Goal: Information Seeking & Learning: Learn about a topic

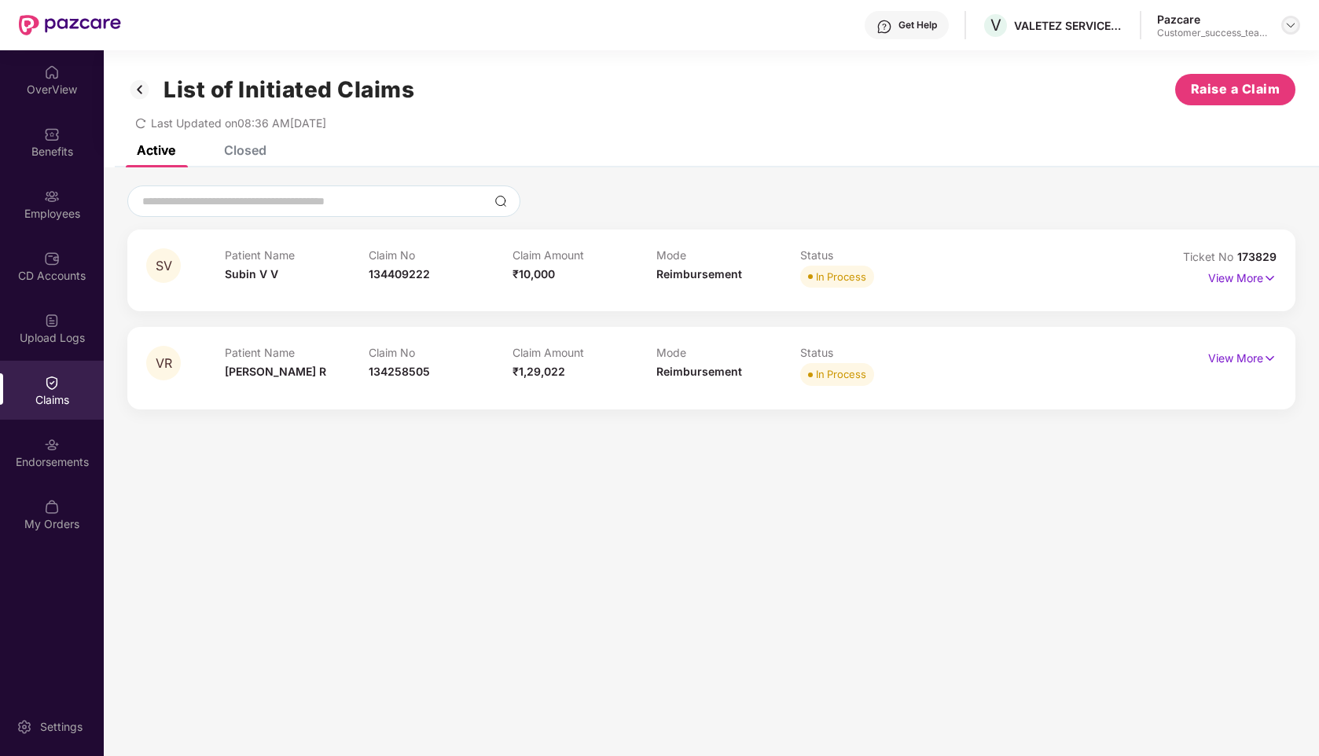
click at [1282, 28] on div at bounding box center [1291, 25] width 19 height 19
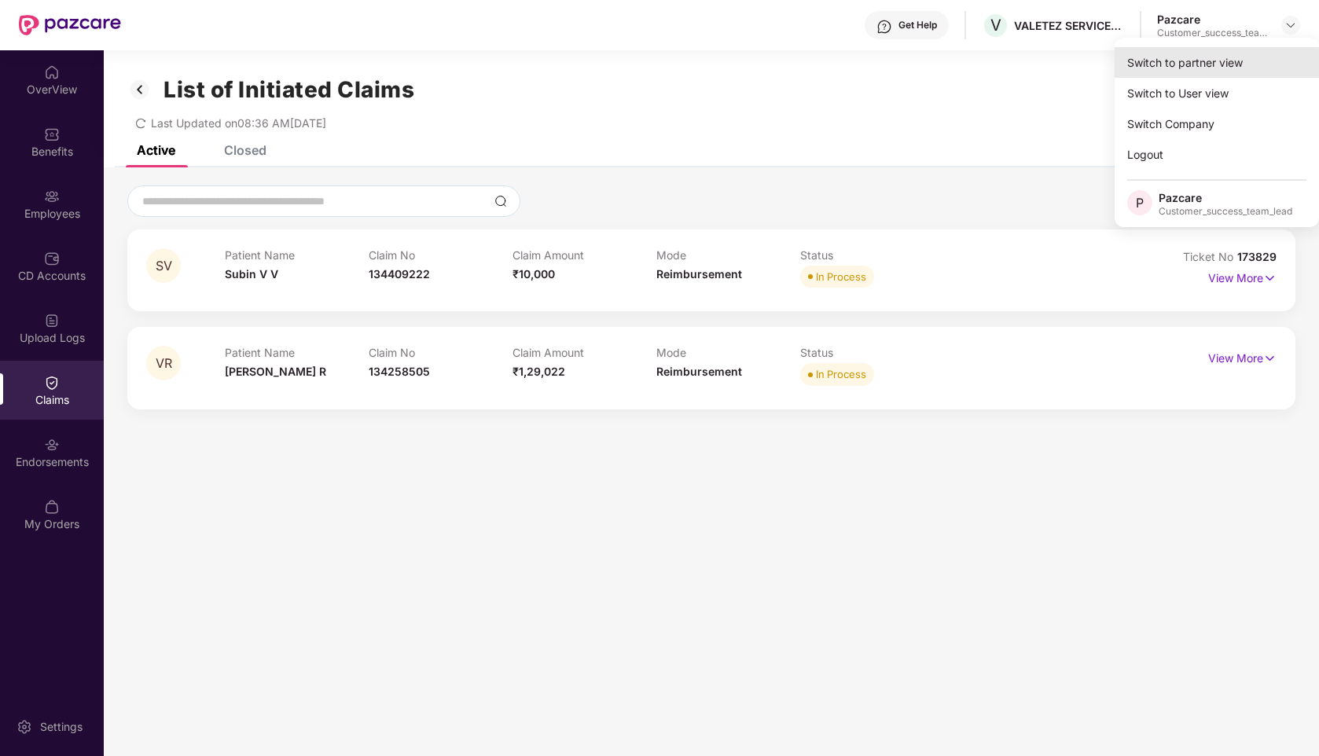
click at [1205, 61] on div "Switch to partner view" at bounding box center [1217, 62] width 204 height 31
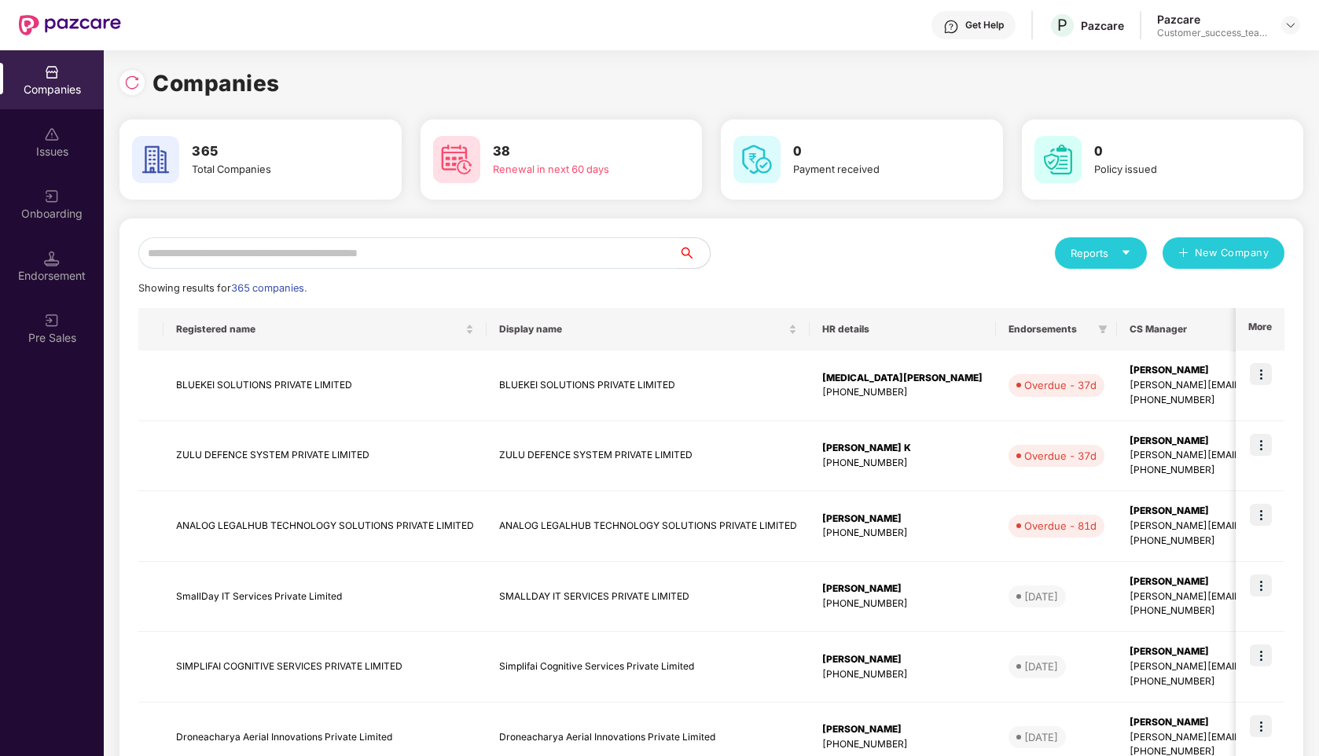
click at [411, 241] on input "text" at bounding box center [408, 252] width 540 height 31
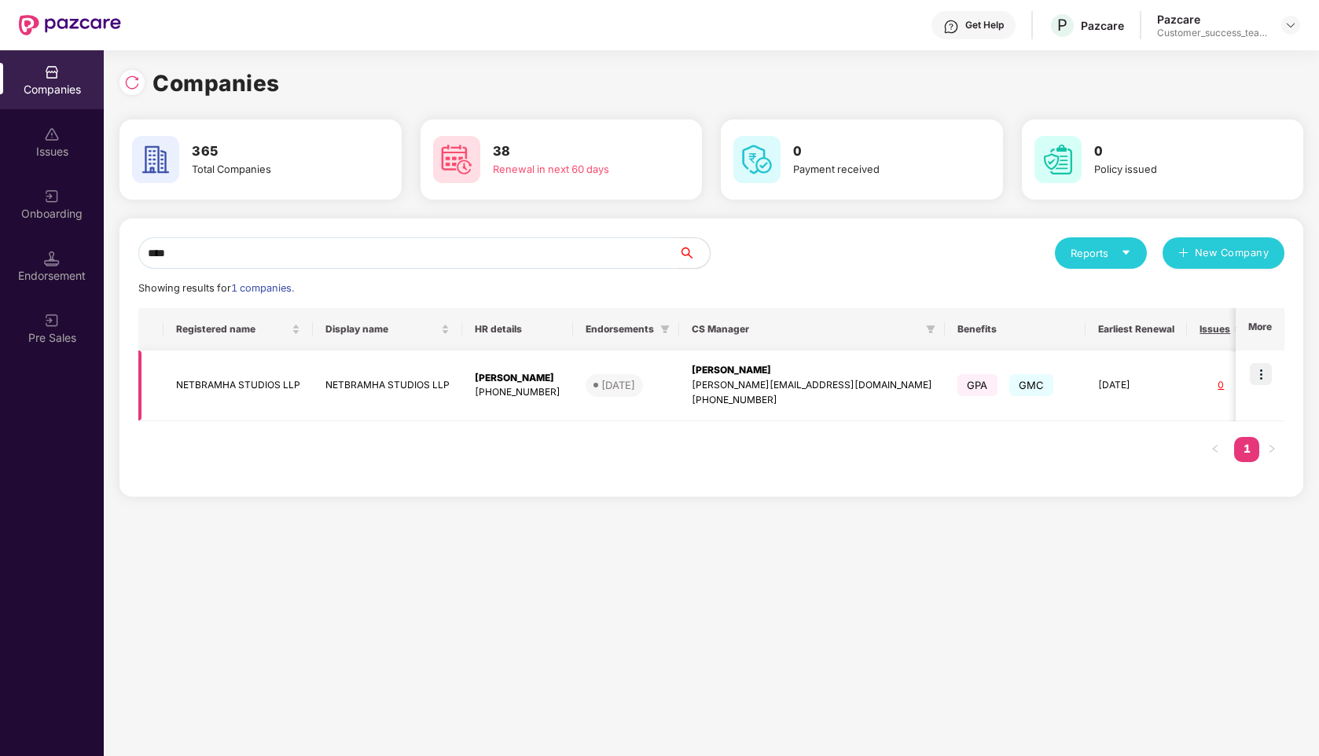
type input "****"
click at [1257, 370] on img at bounding box center [1261, 374] width 22 height 22
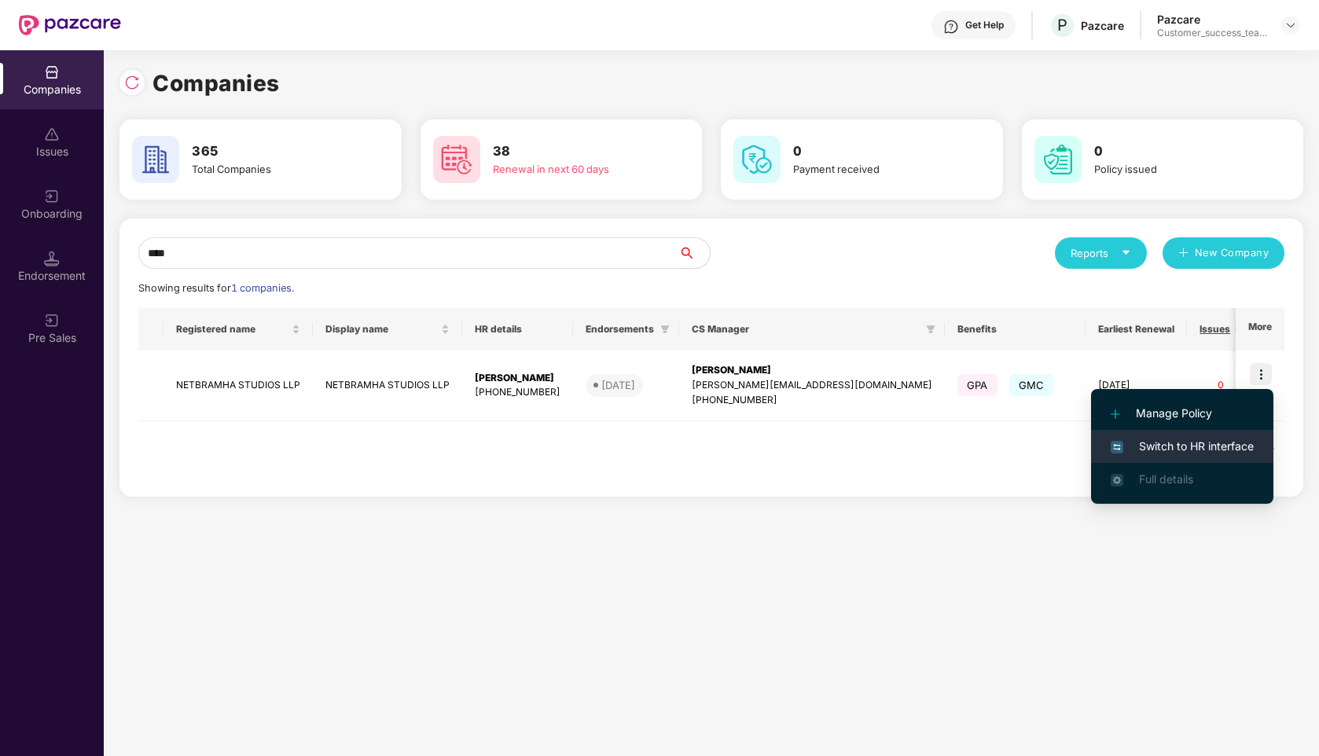
click at [1153, 448] on span "Switch to HR interface" at bounding box center [1182, 446] width 143 height 17
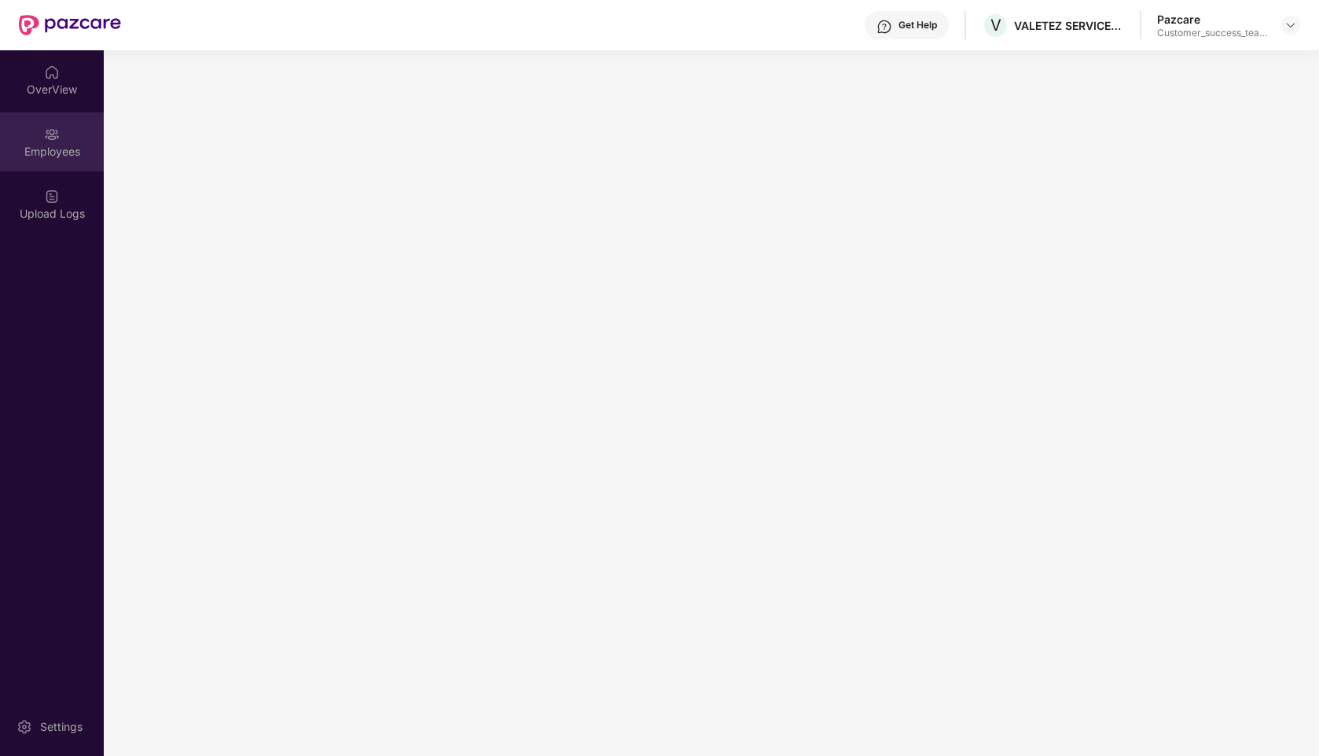
click at [47, 147] on div "Employees" at bounding box center [52, 152] width 104 height 16
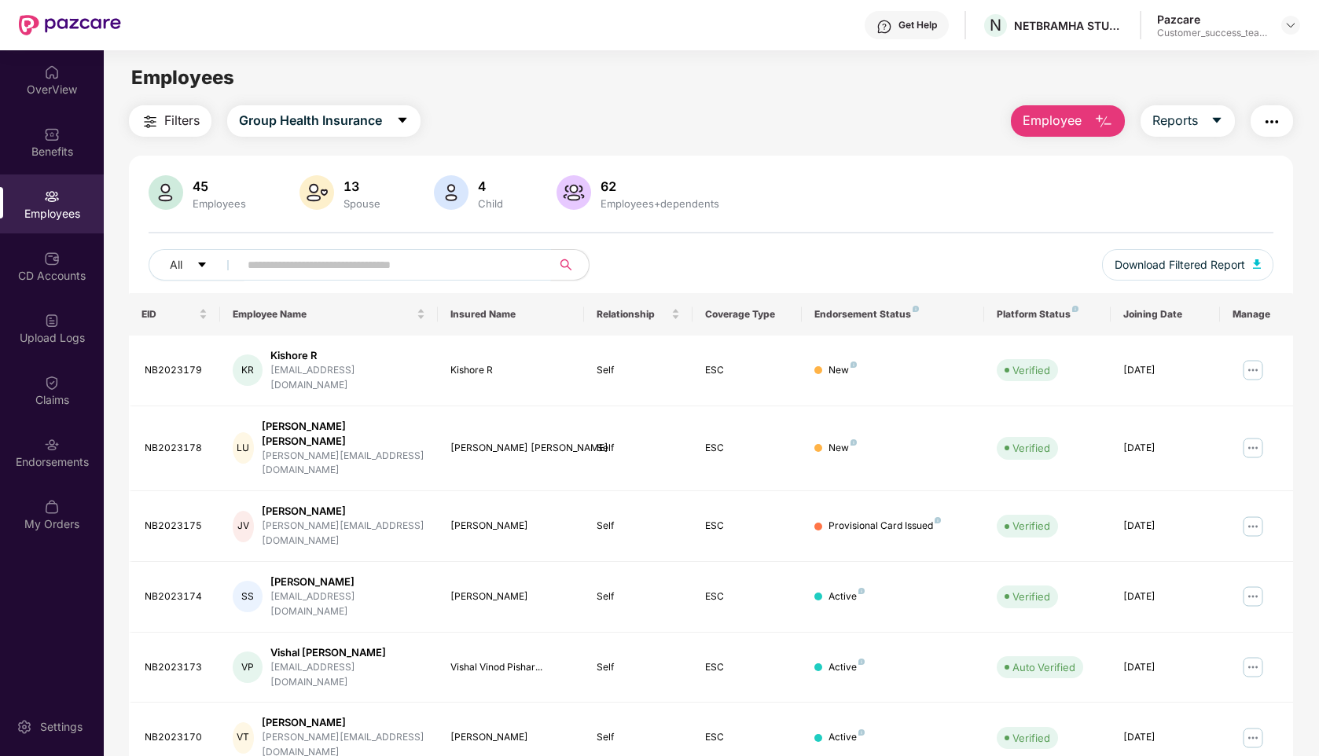
click at [324, 261] on input "text" at bounding box center [389, 265] width 282 height 24
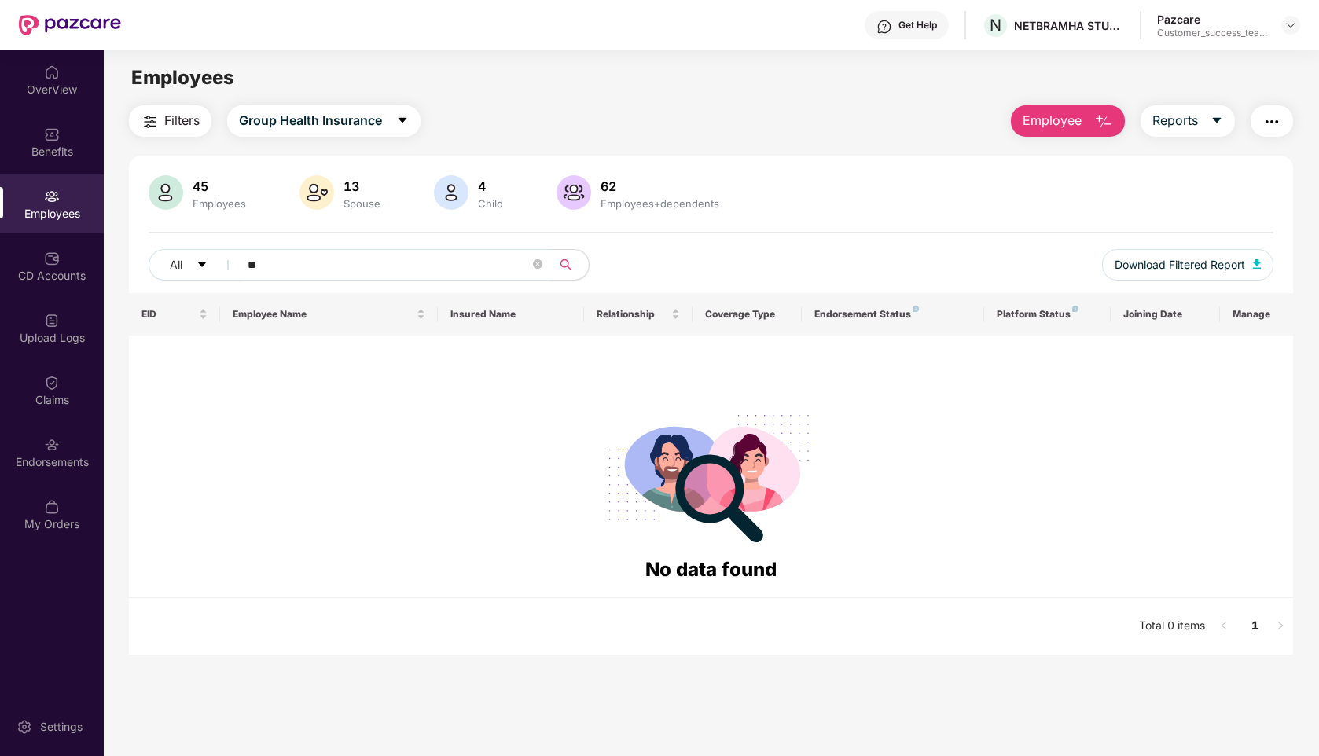
type input "*"
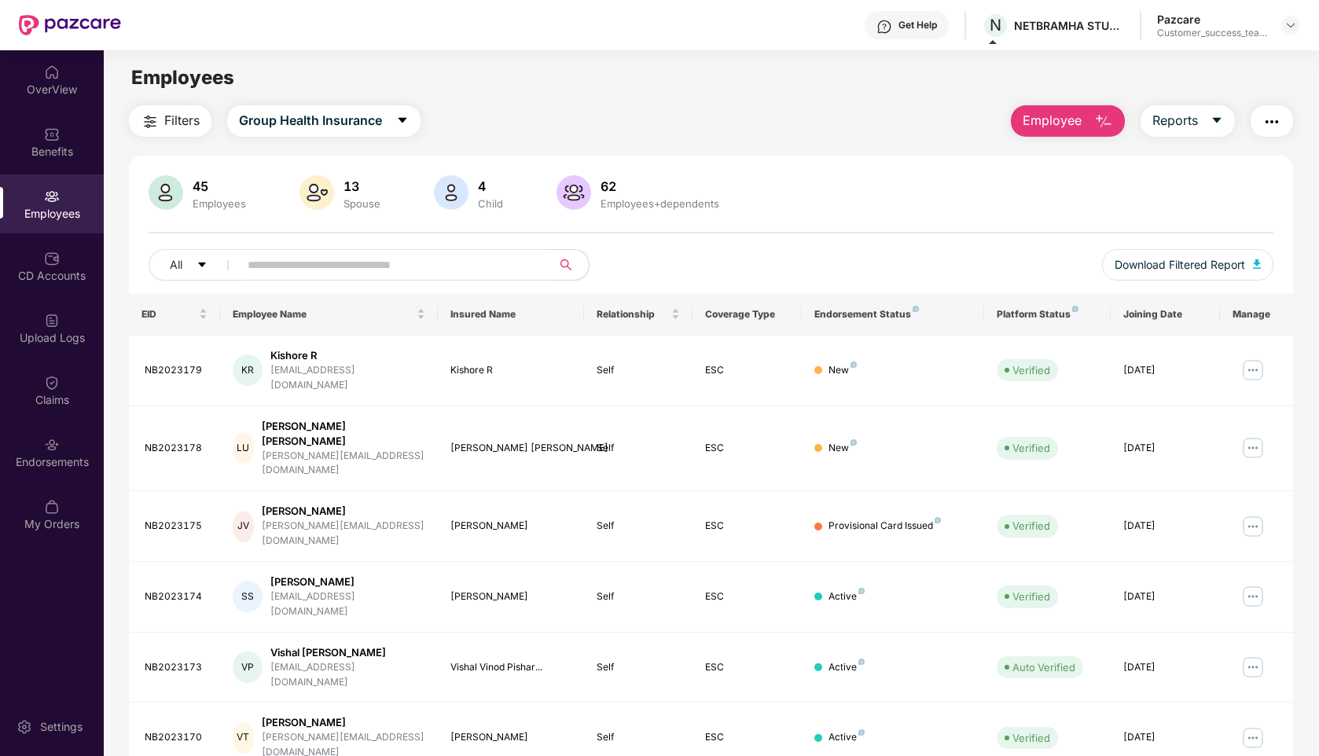
click at [1296, 14] on div "Pazcare Customer_success_team_lead" at bounding box center [1228, 26] width 143 height 28
click at [1289, 24] on img at bounding box center [1291, 25] width 13 height 13
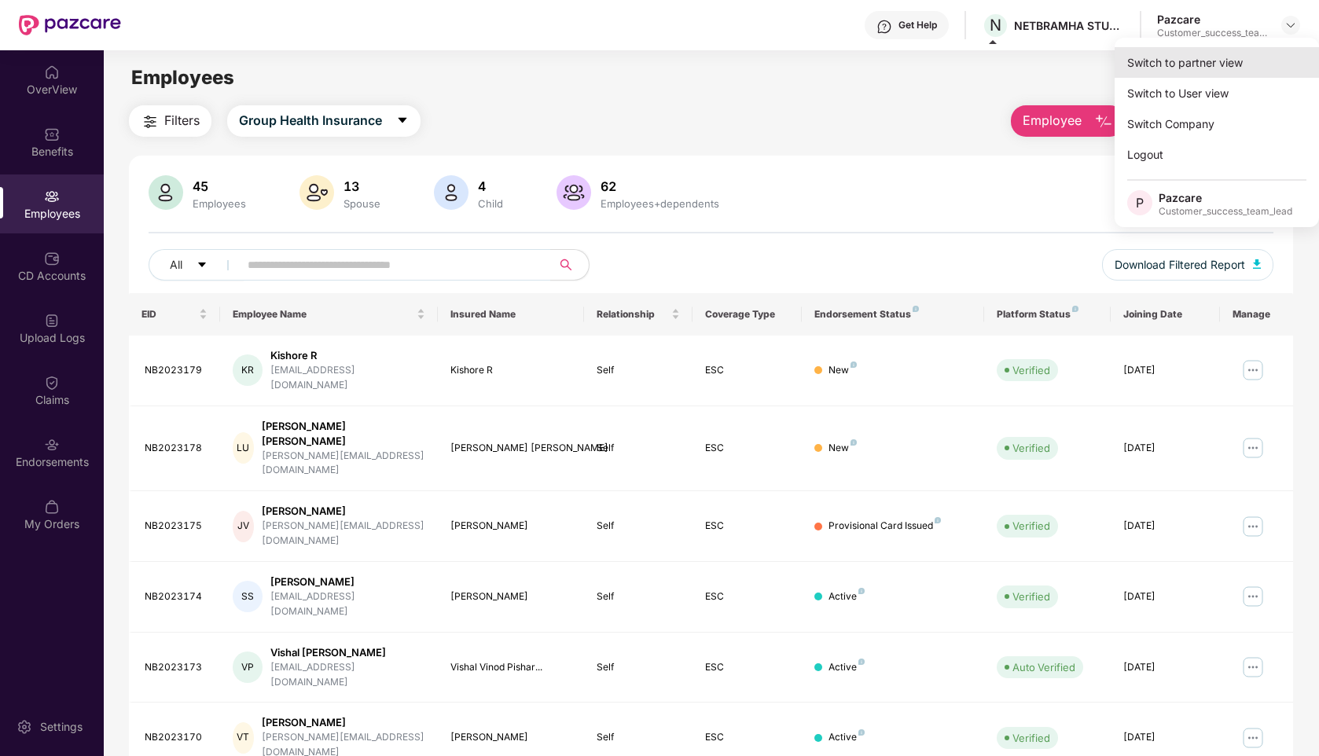
click at [1216, 62] on div "Switch to partner view" at bounding box center [1217, 62] width 204 height 31
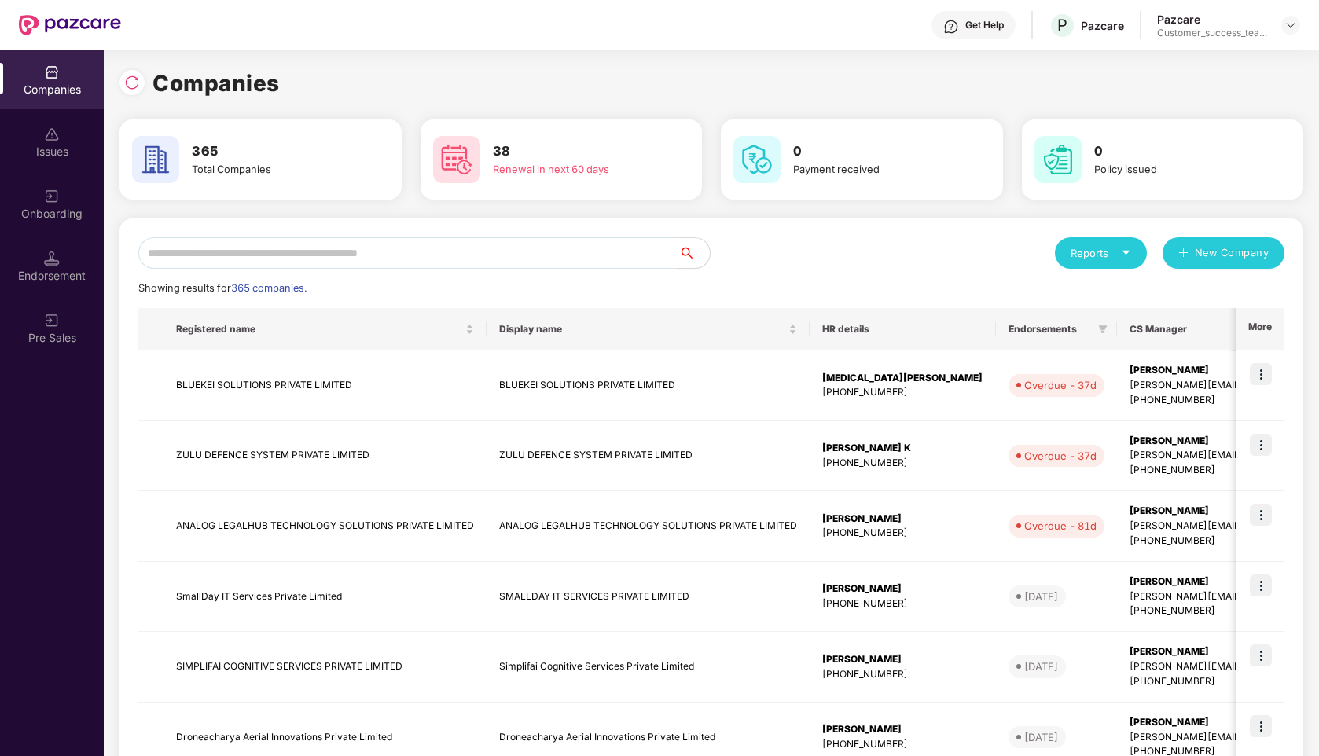
click at [427, 261] on input "text" at bounding box center [408, 252] width 540 height 31
type input "*"
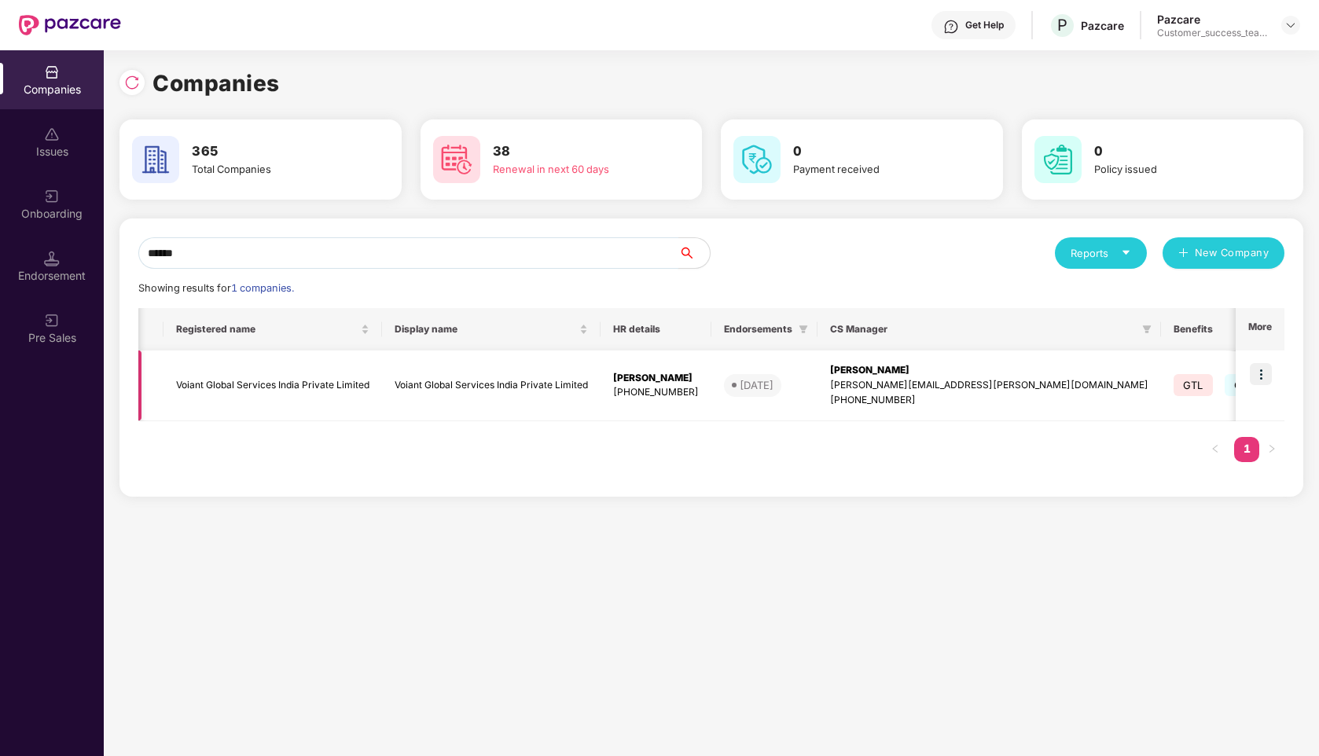
scroll to position [0, 279]
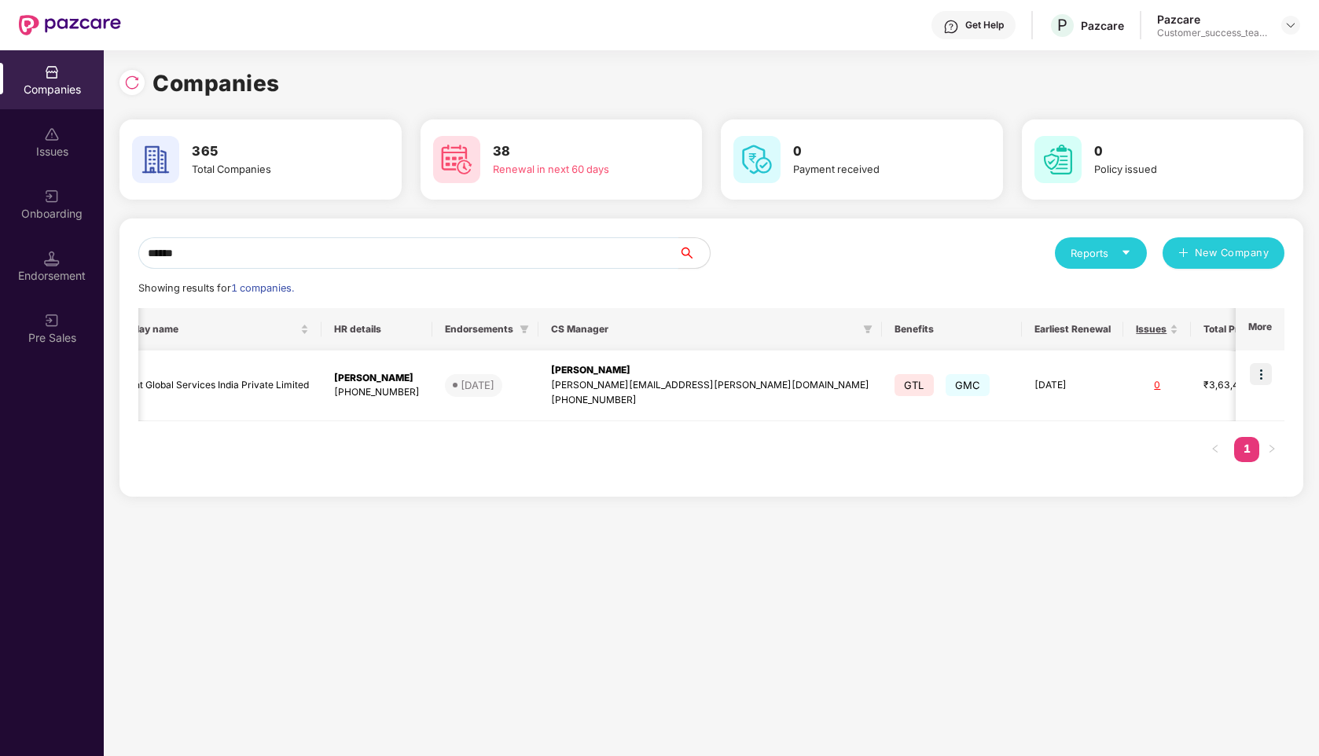
type input "******"
click at [1259, 373] on img at bounding box center [1261, 374] width 22 height 22
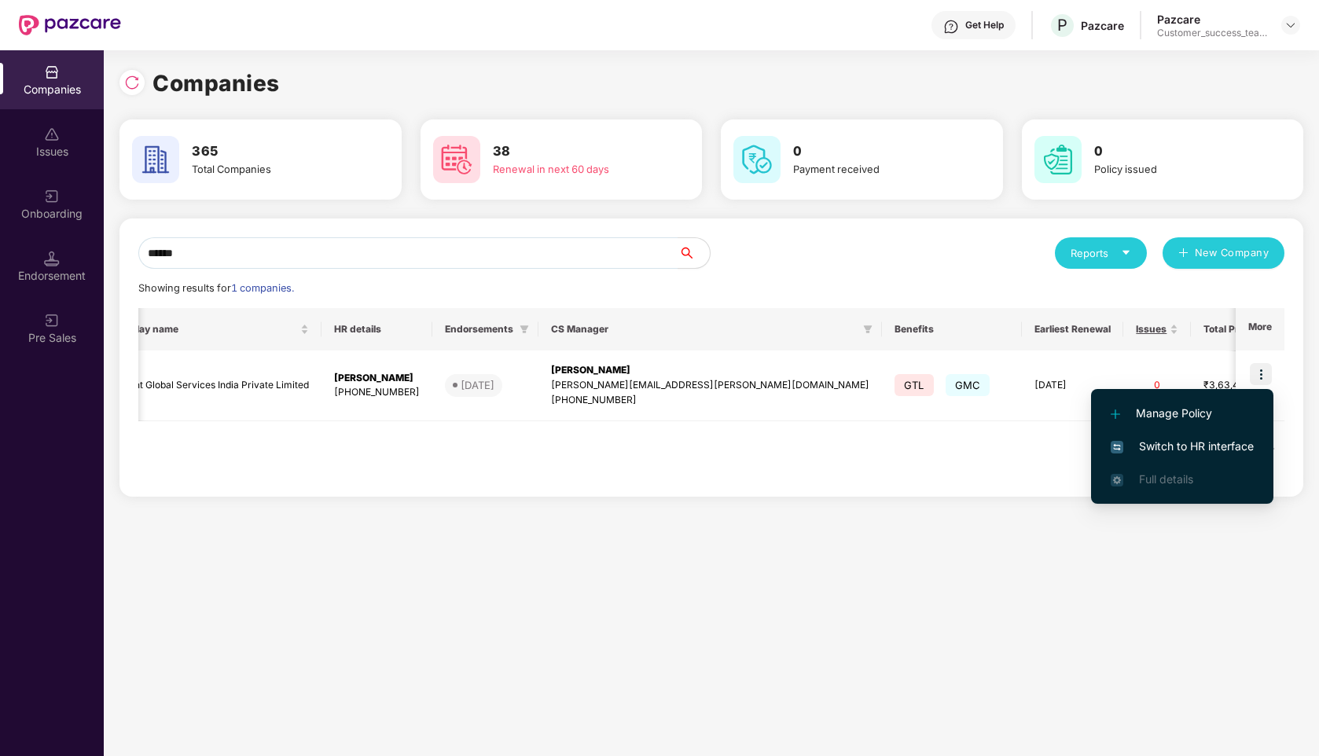
click at [1176, 441] on span "Switch to HR interface" at bounding box center [1182, 446] width 143 height 17
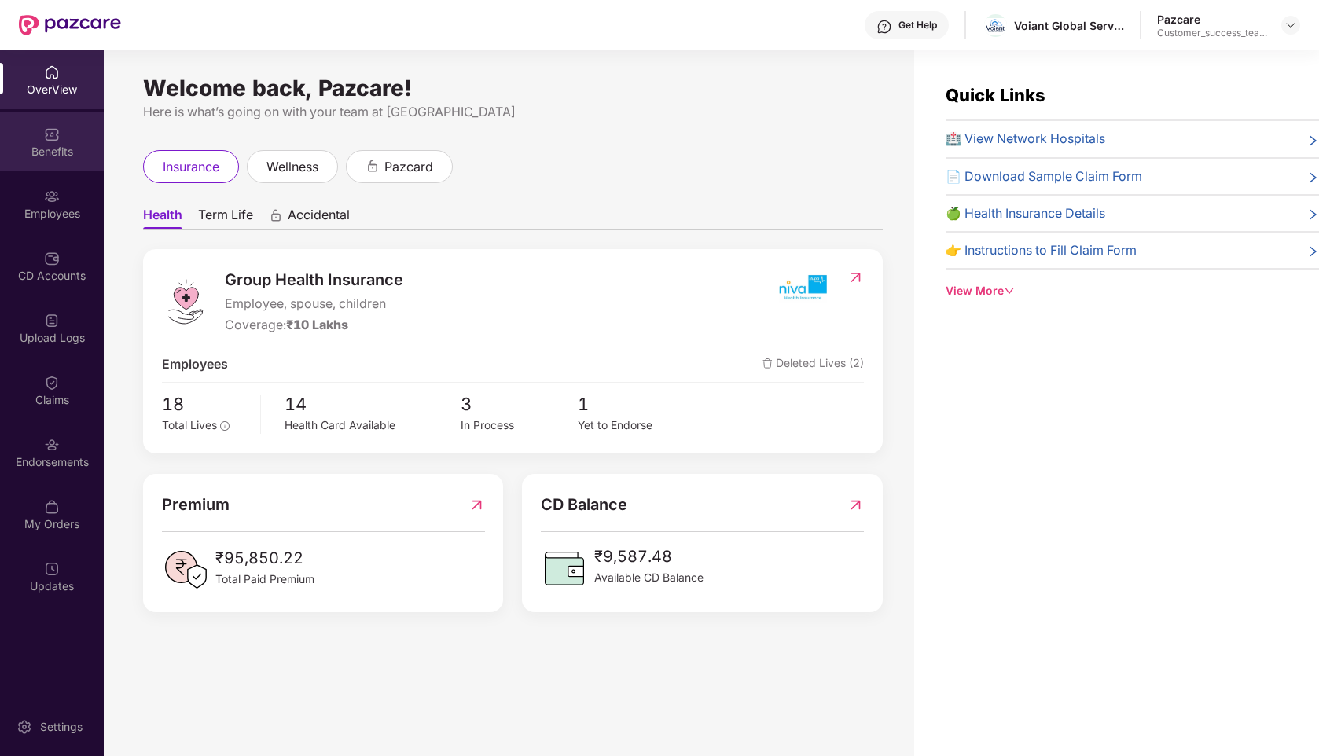
click at [49, 160] on div "Benefits" at bounding box center [52, 141] width 104 height 59
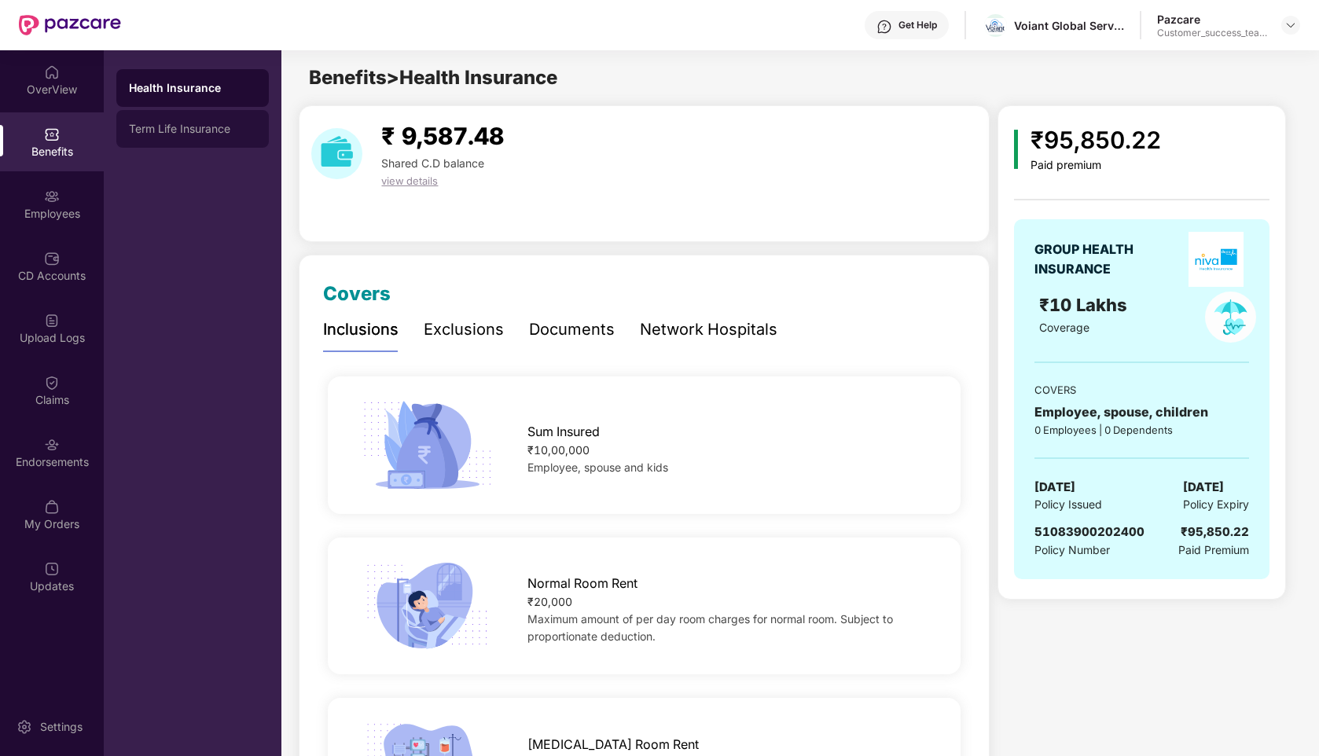
click at [223, 131] on div "Term Life Insurance" at bounding box center [192, 129] width 127 height 13
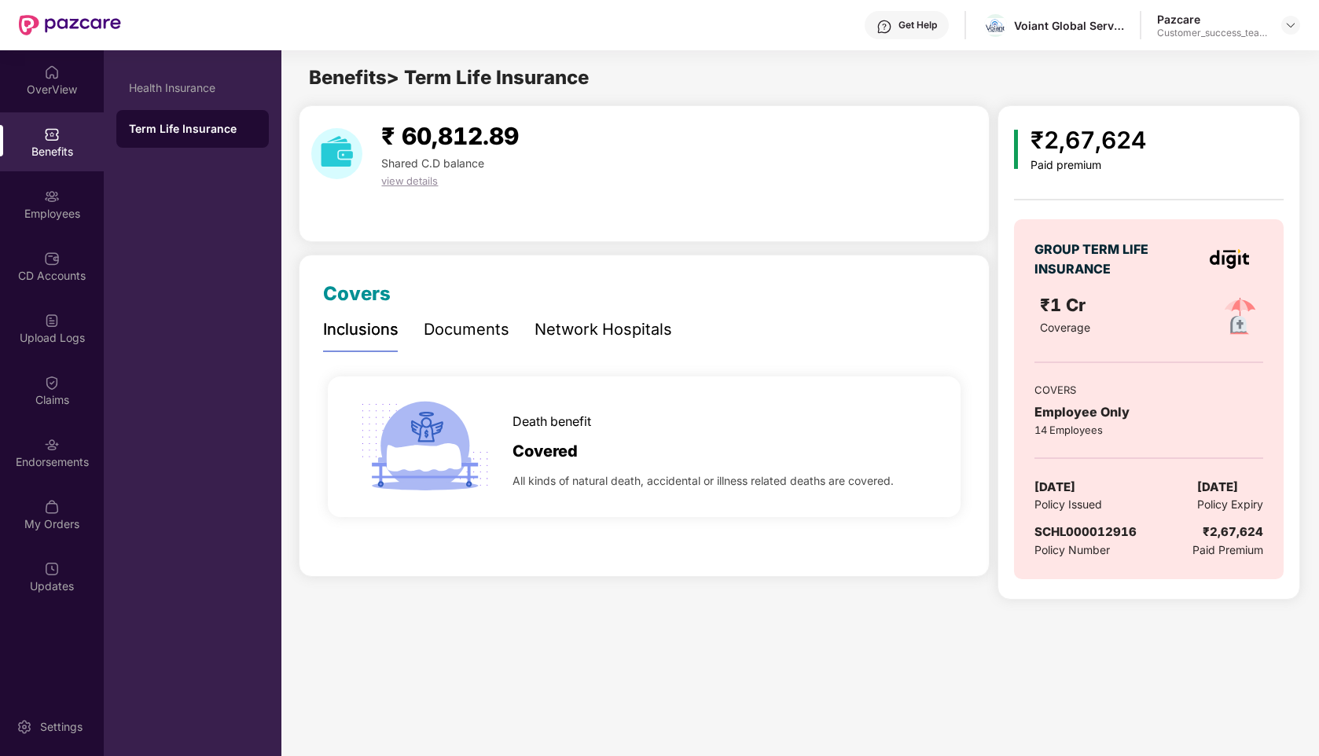
click at [469, 333] on div "Documents" at bounding box center [467, 330] width 86 height 24
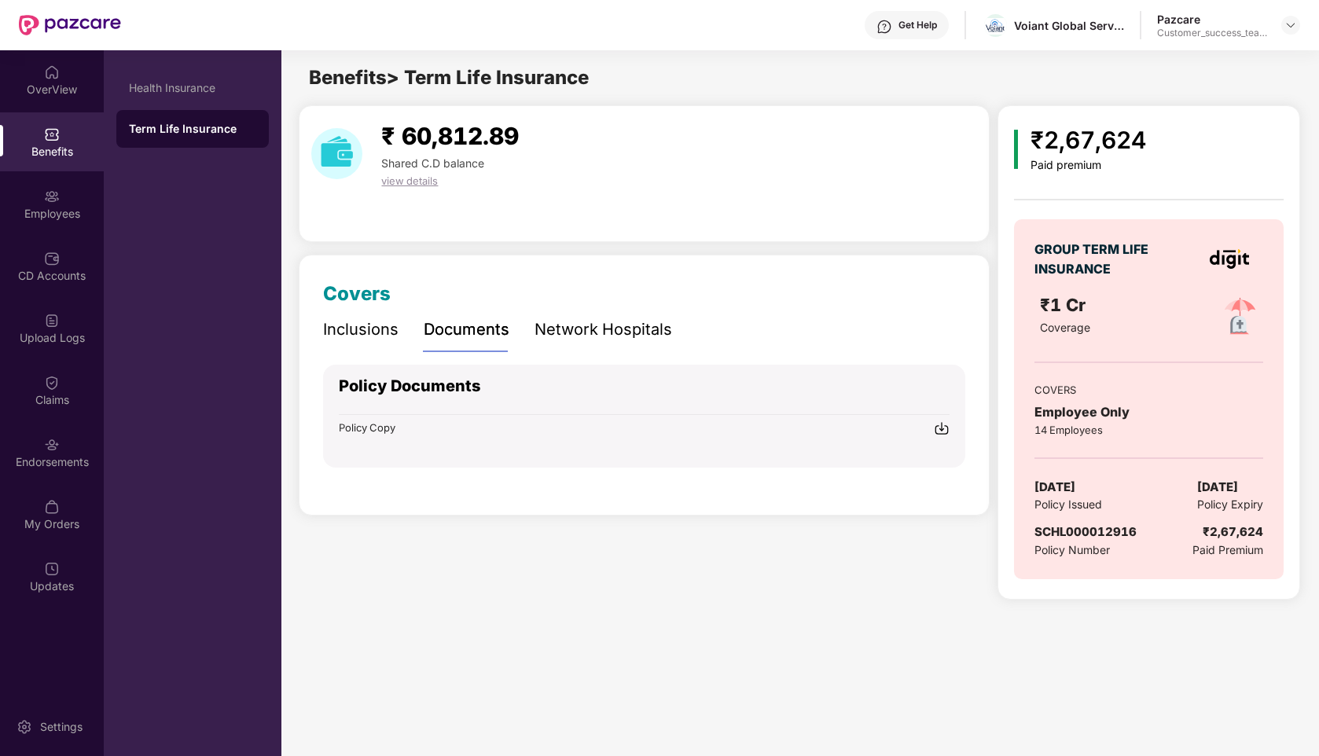
click at [365, 424] on span "Policy Copy" at bounding box center [367, 427] width 57 height 13
click at [638, 326] on div "Network Hospitals" at bounding box center [604, 330] width 138 height 24
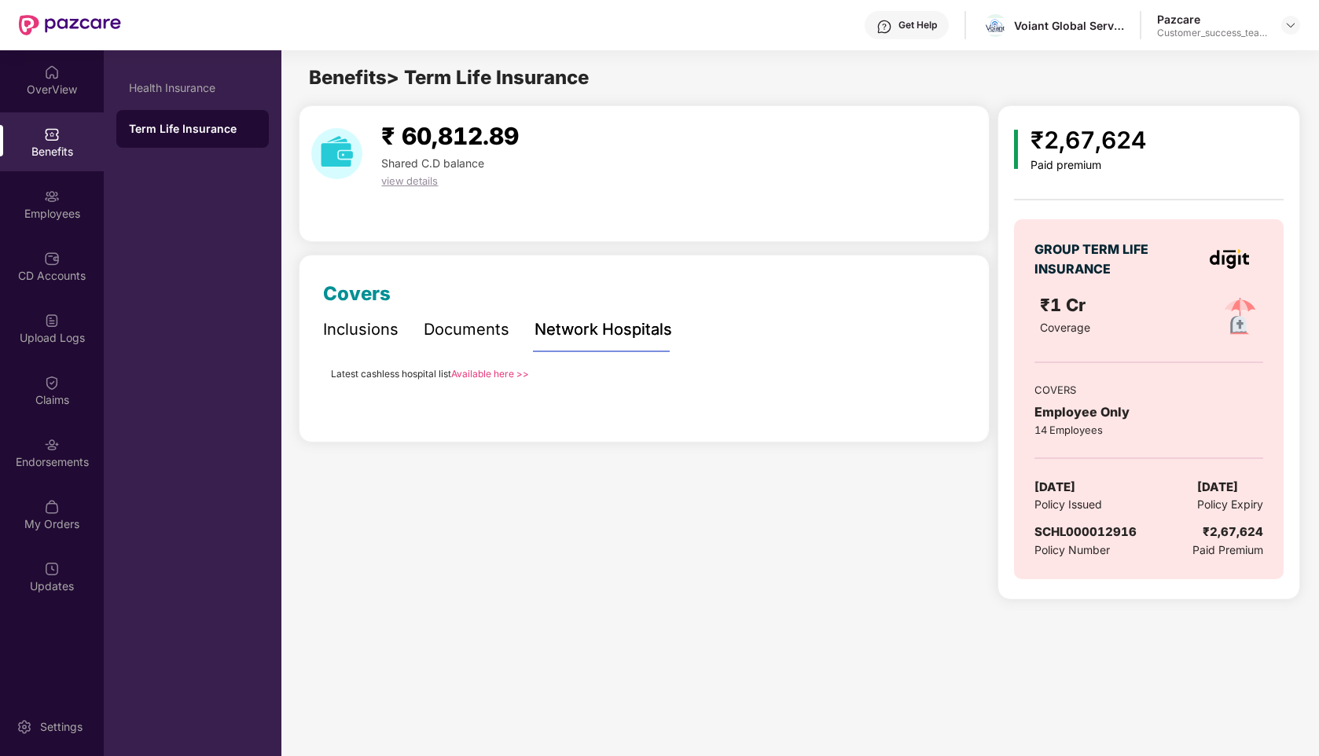
click at [447, 321] on div "Documents" at bounding box center [467, 330] width 86 height 24
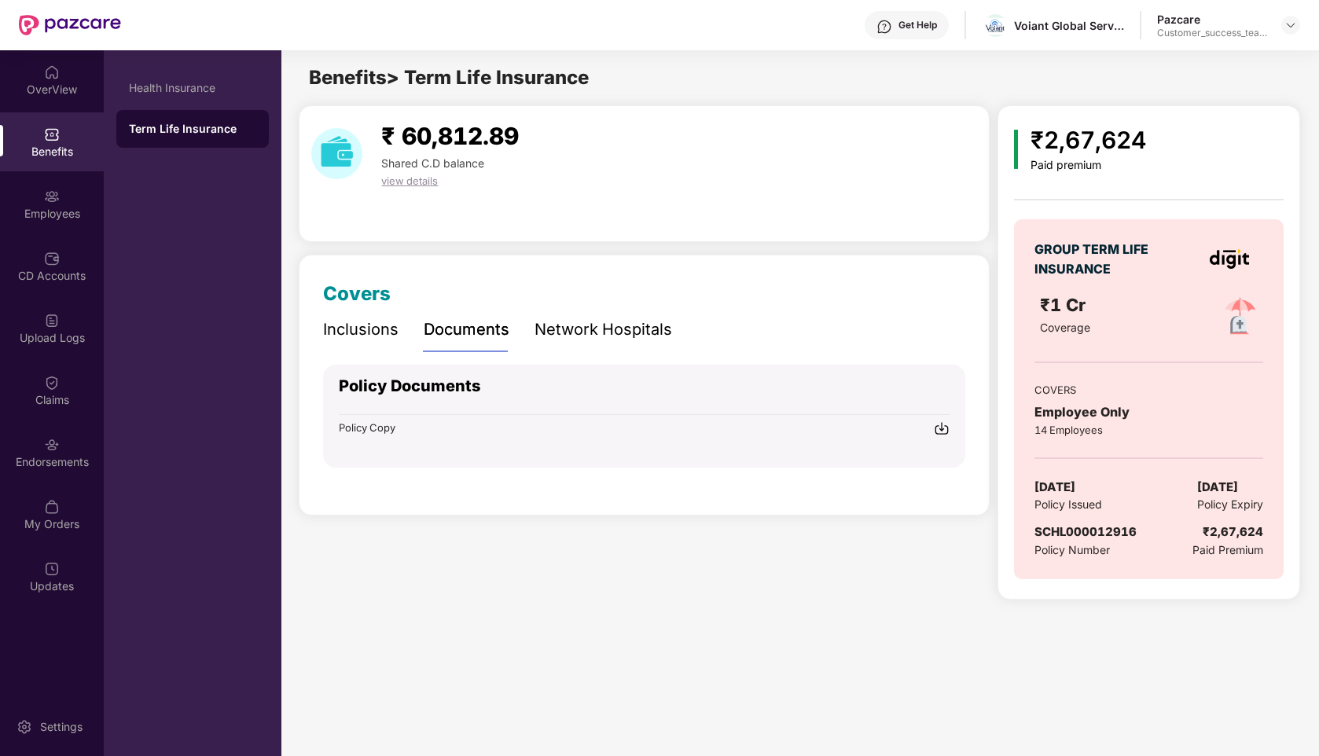
click at [328, 333] on div "Inclusions" at bounding box center [360, 330] width 75 height 24
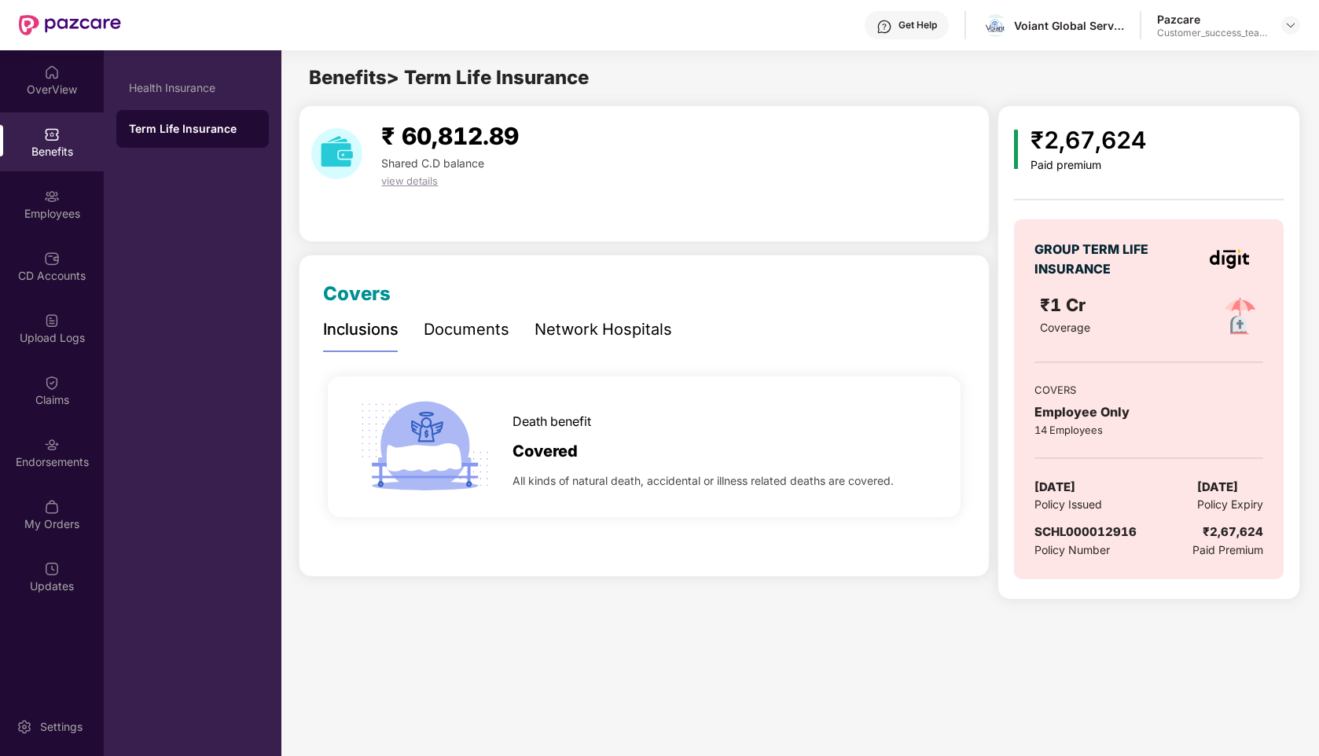
click at [500, 338] on div "Documents" at bounding box center [467, 330] width 86 height 24
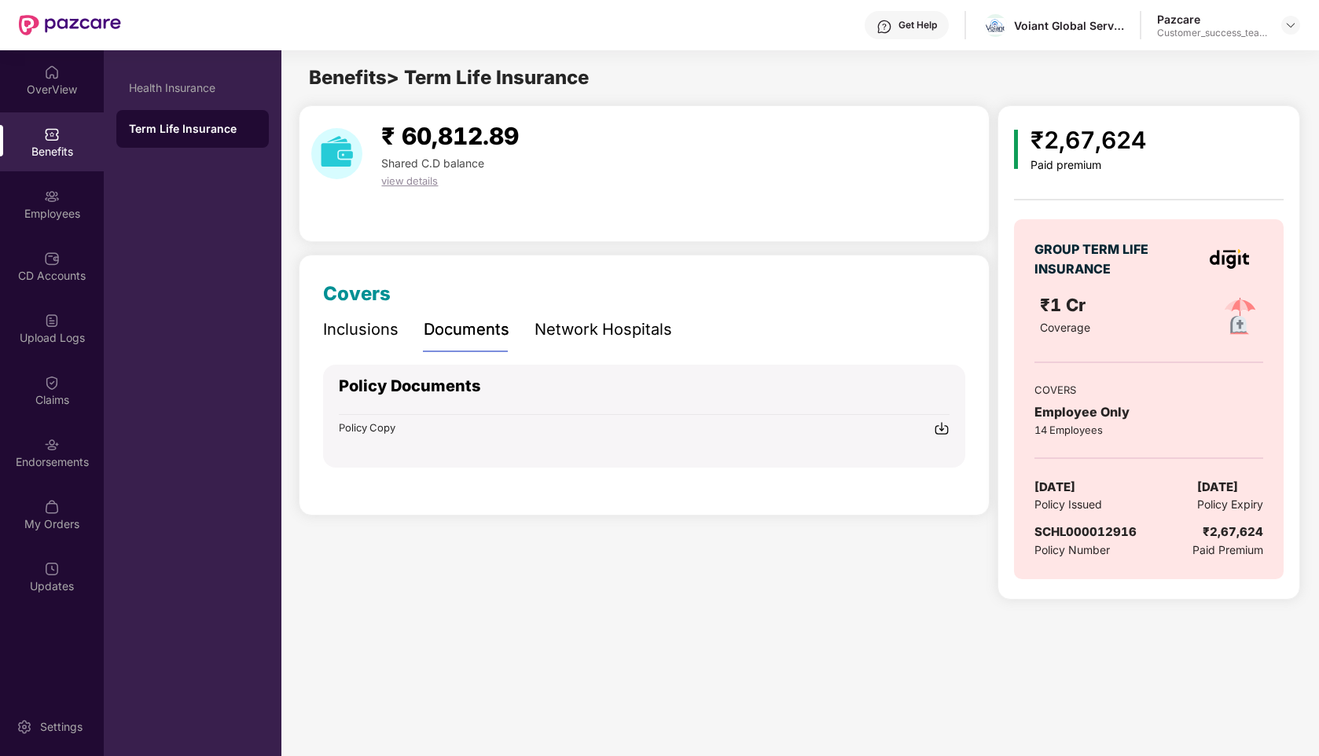
click at [562, 326] on div "Network Hospitals" at bounding box center [604, 330] width 138 height 24
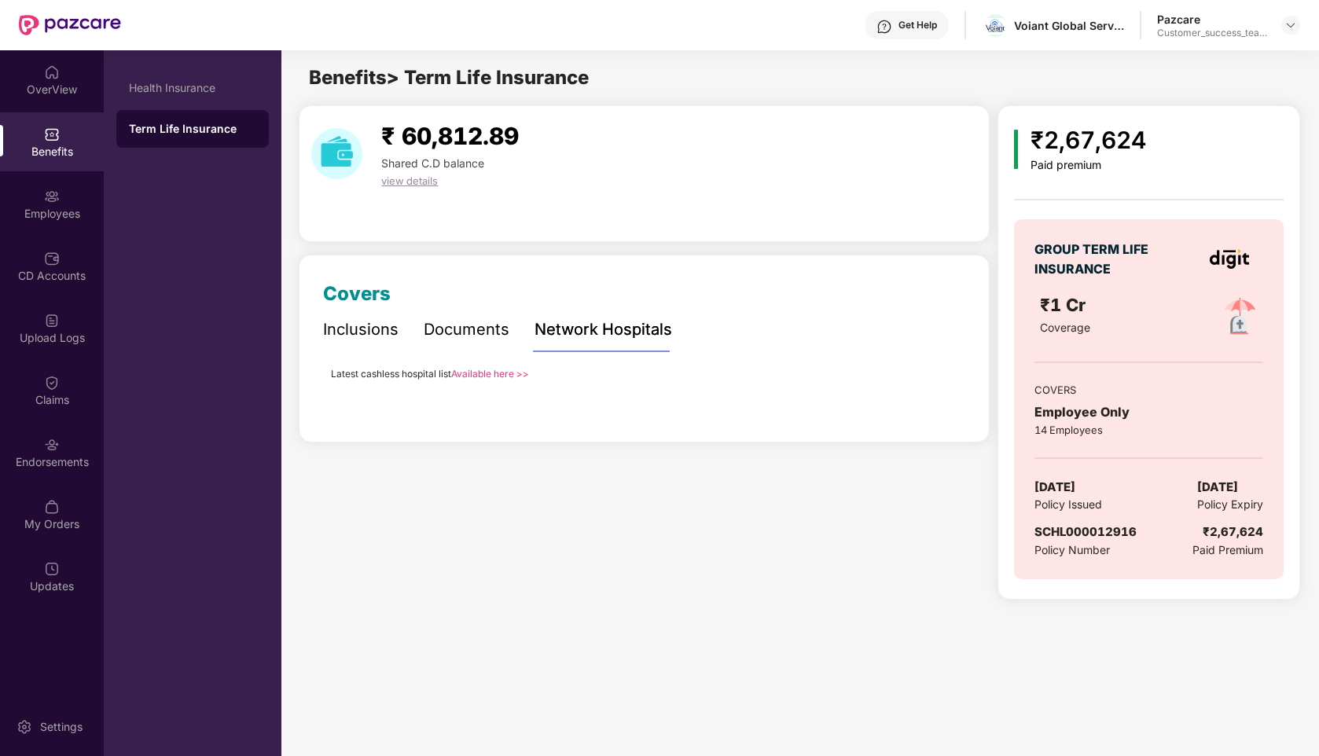
click at [473, 330] on div "Documents" at bounding box center [467, 330] width 86 height 24
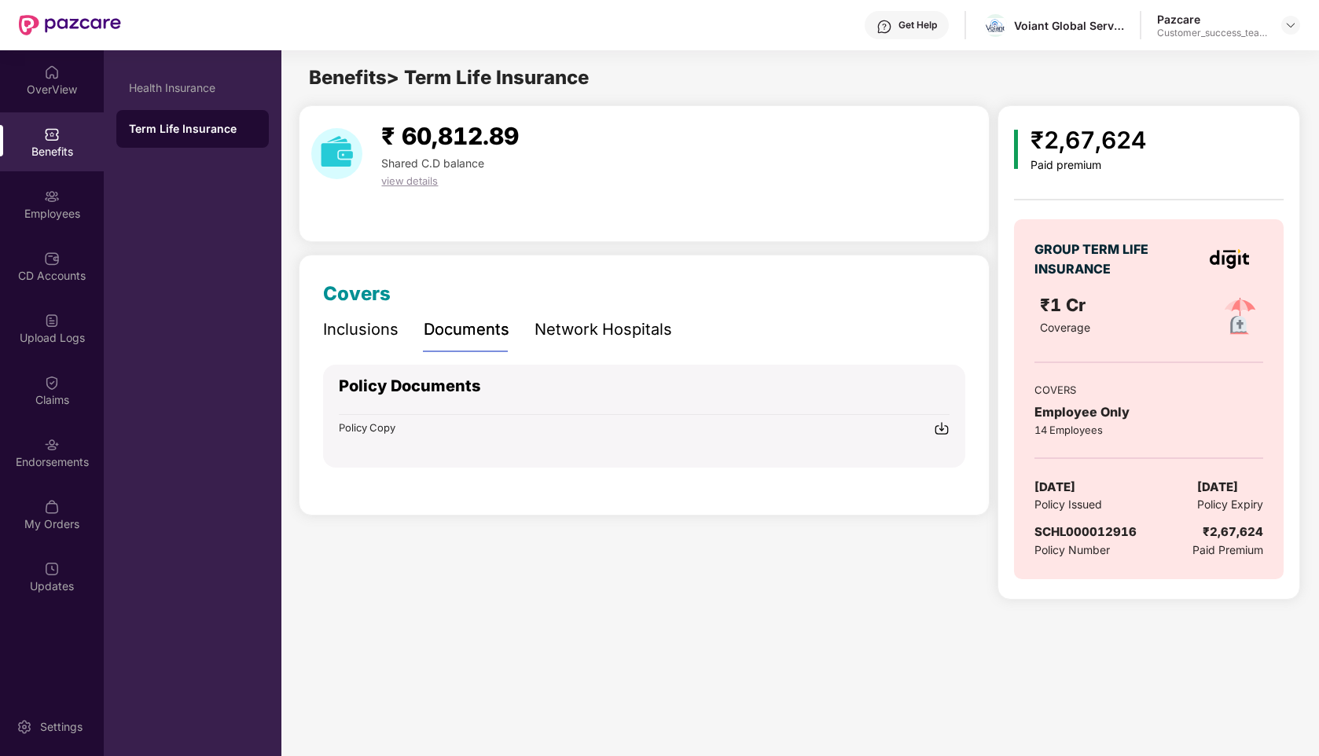
click at [389, 329] on div "Inclusions" at bounding box center [360, 330] width 75 height 24
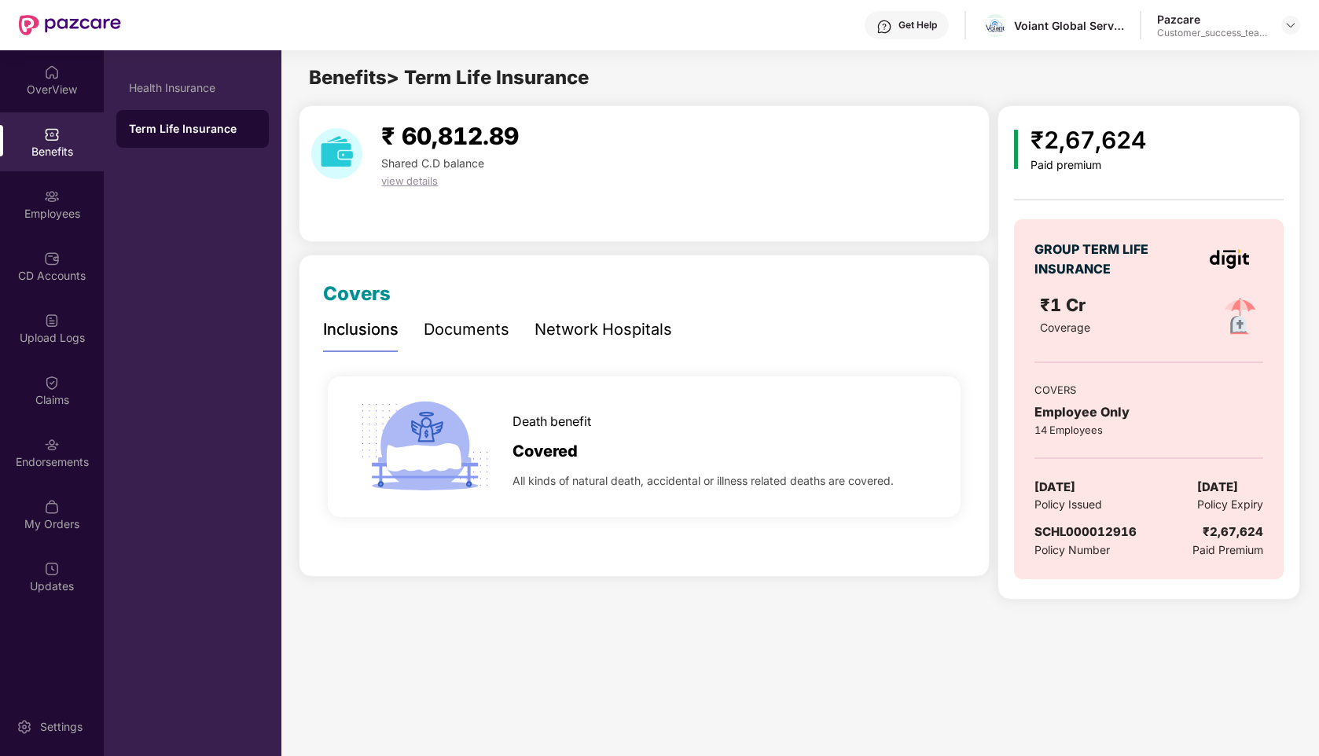
click at [545, 327] on div "Network Hospitals" at bounding box center [604, 330] width 138 height 24
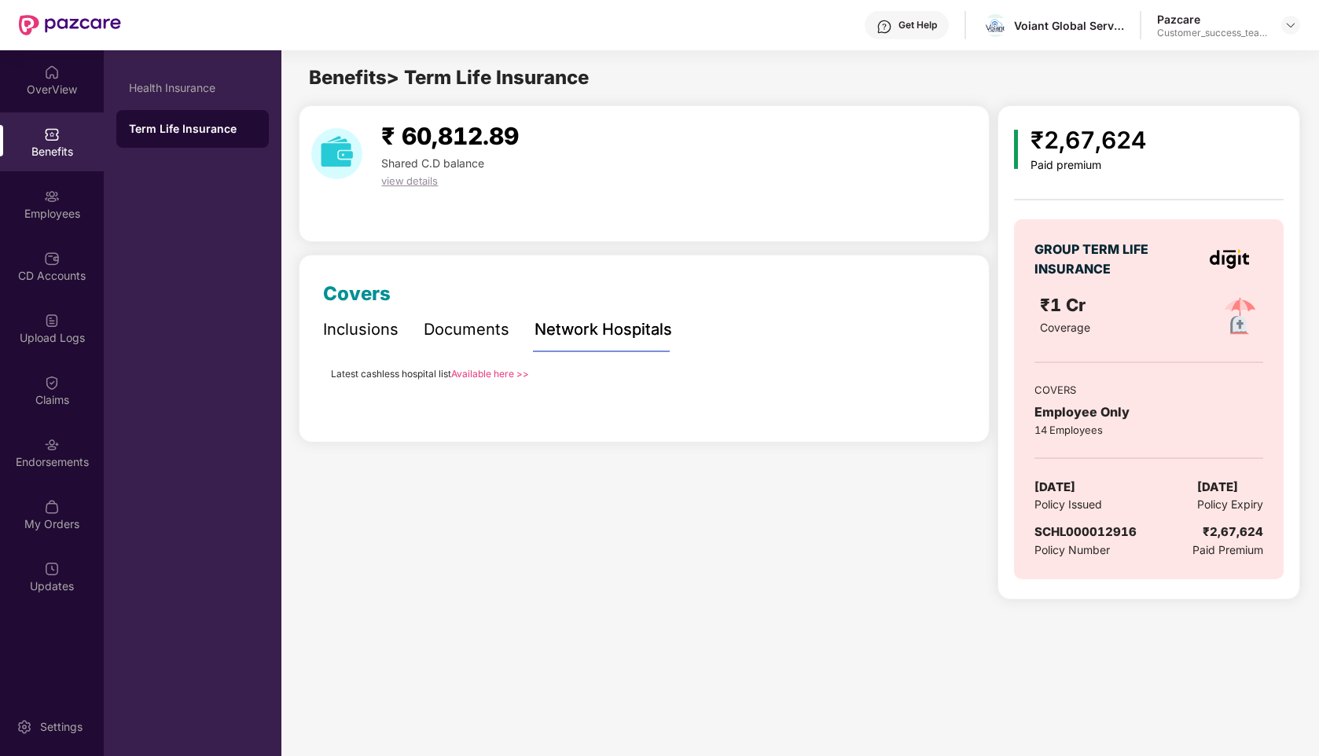
click at [426, 333] on div "Documents" at bounding box center [467, 330] width 86 height 24
